Goal: Task Accomplishment & Management: Use online tool/utility

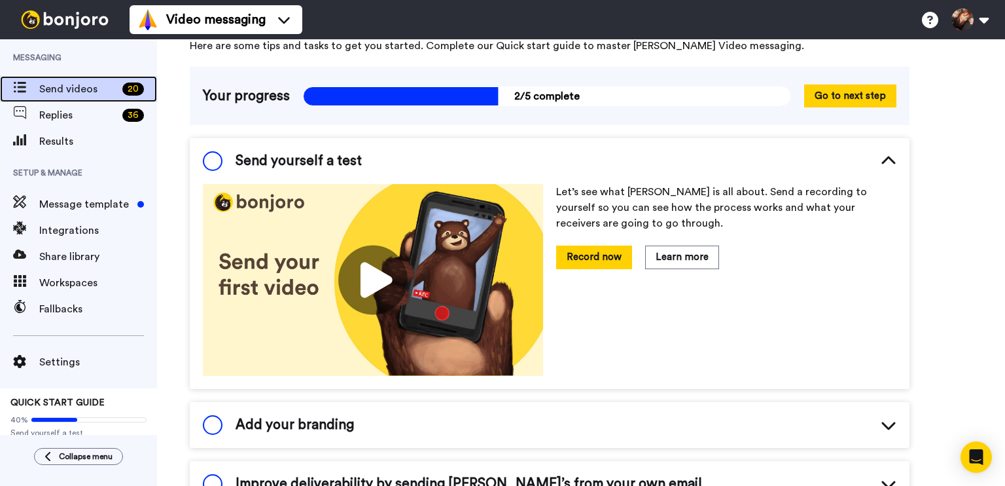
click at [92, 95] on span "Send videos" at bounding box center [78, 89] width 78 height 16
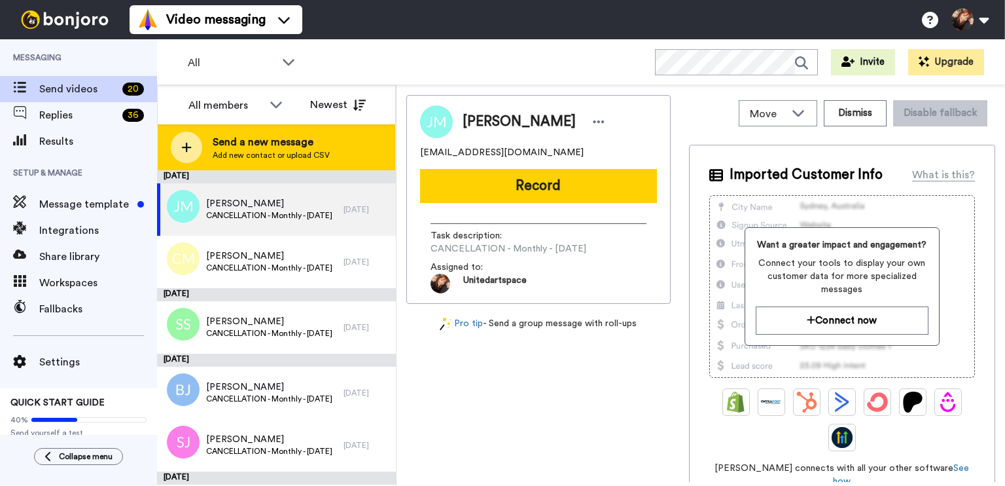
click at [245, 155] on span "Add new contact or upload CSV" at bounding box center [271, 155] width 117 height 10
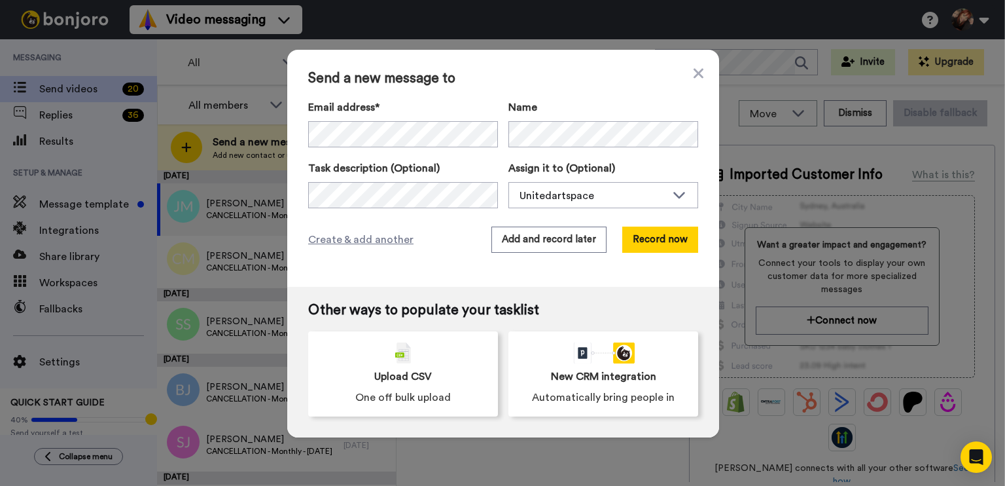
click at [439, 173] on label "Task description (Optional)" at bounding box center [403, 168] width 190 height 16
click at [526, 238] on button "Add and record later" at bounding box center [549, 239] width 115 height 26
